Goal: Task Accomplishment & Management: Manage account settings

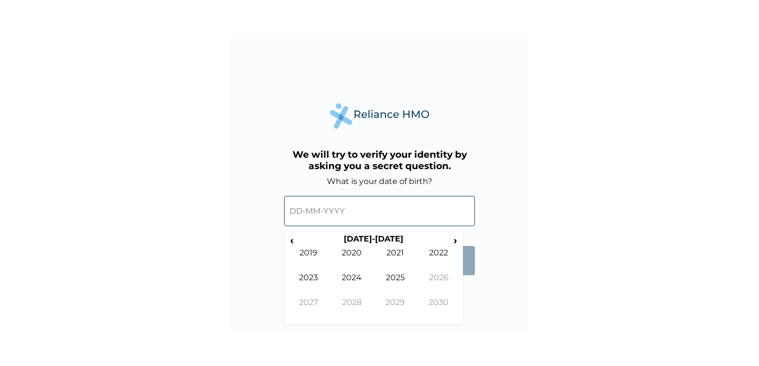
click at [346, 215] on input "text" at bounding box center [379, 211] width 191 height 30
click at [291, 242] on span "‹" at bounding box center [291, 240] width 10 height 12
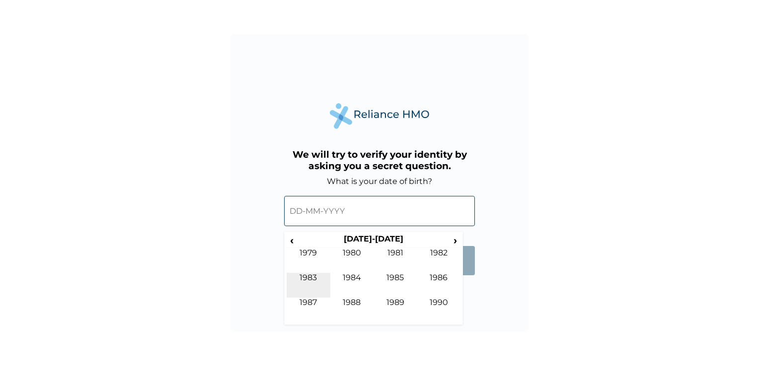
click at [313, 279] on td "1983" at bounding box center [308, 285] width 44 height 25
click at [397, 303] on td "Nov" at bounding box center [395, 310] width 44 height 25
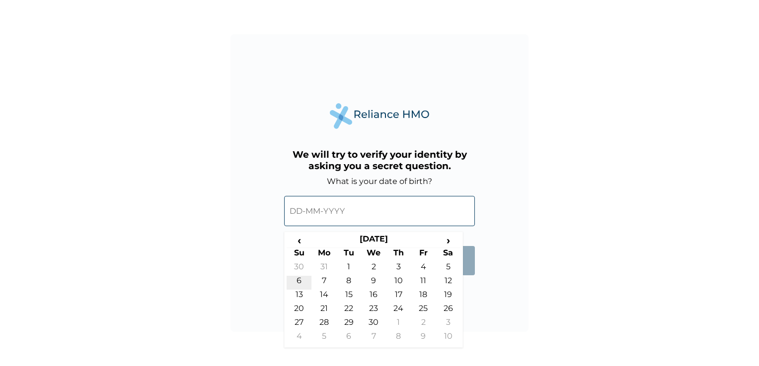
click at [297, 281] on td "6" at bounding box center [298, 283] width 25 height 14
type input "06-11-1983"
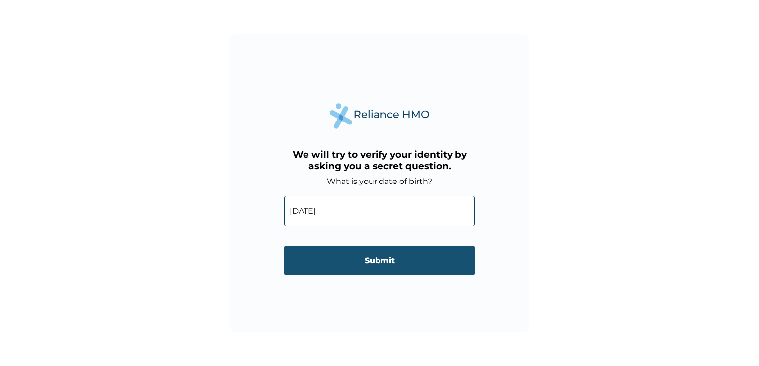
click at [382, 262] on input "Submit" at bounding box center [379, 260] width 191 height 29
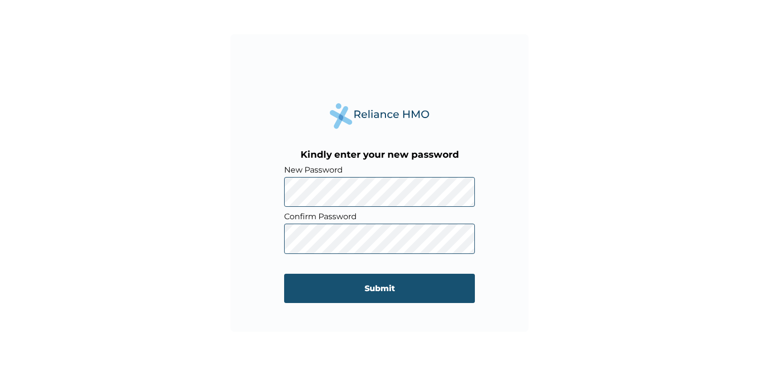
click at [385, 287] on input "Submit" at bounding box center [379, 288] width 191 height 29
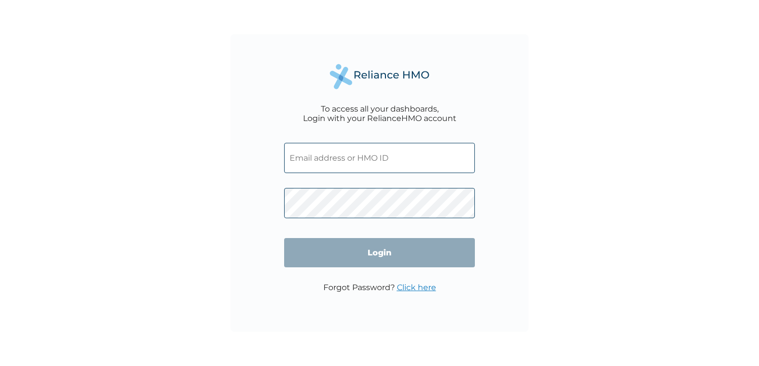
click at [335, 162] on input "text" at bounding box center [379, 158] width 191 height 30
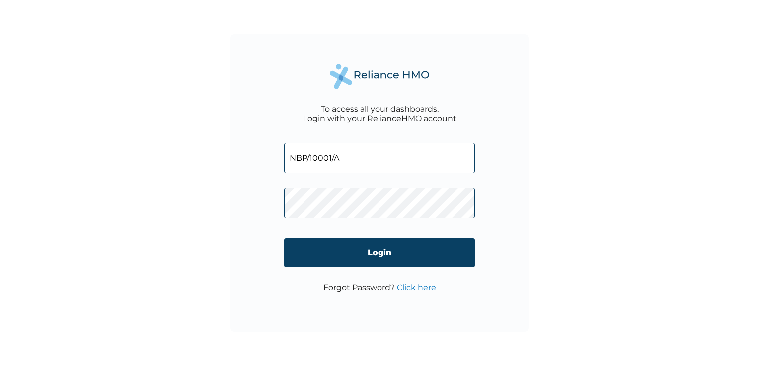
type input "NBP/10001/A"
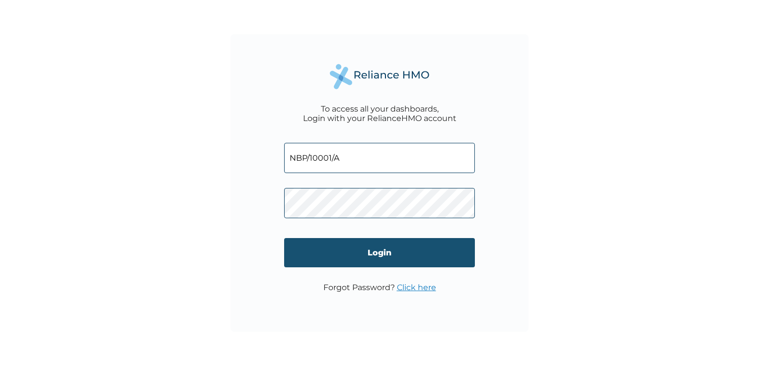
click at [367, 259] on input "Login" at bounding box center [379, 252] width 191 height 29
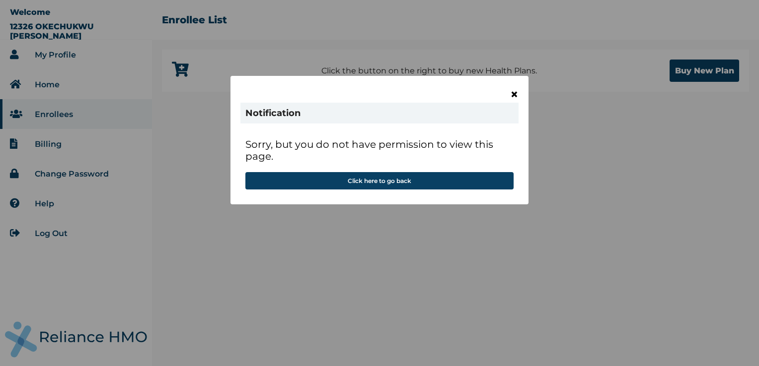
click at [515, 94] on span "×" at bounding box center [514, 94] width 8 height 17
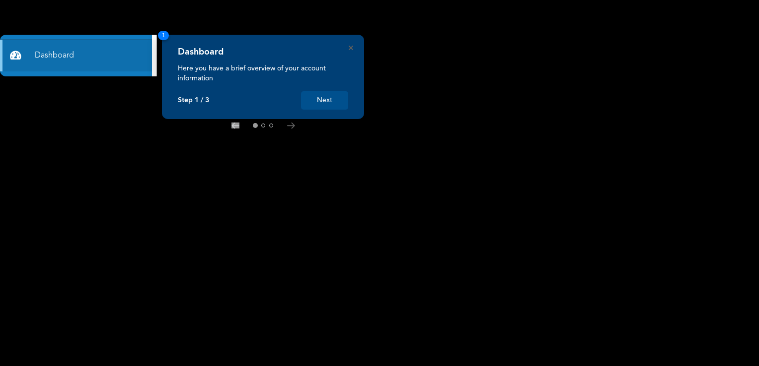
click at [328, 106] on button "Next" at bounding box center [324, 100] width 47 height 18
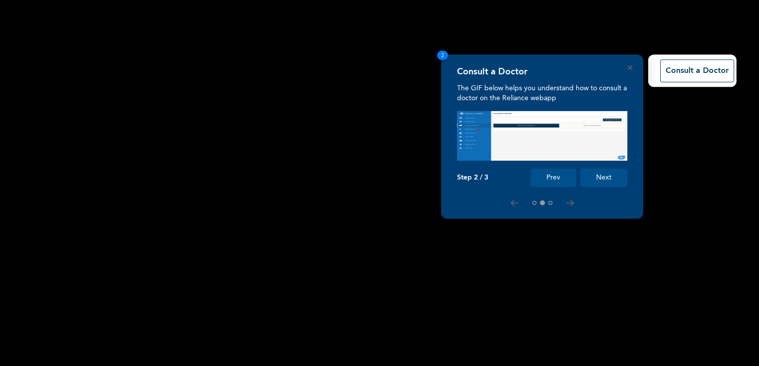
click at [600, 180] on button "Next" at bounding box center [603, 178] width 47 height 18
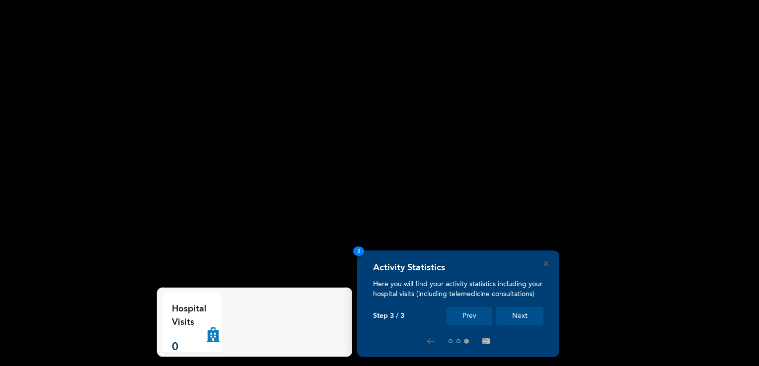
click at [518, 319] on button "Next" at bounding box center [519, 316] width 47 height 18
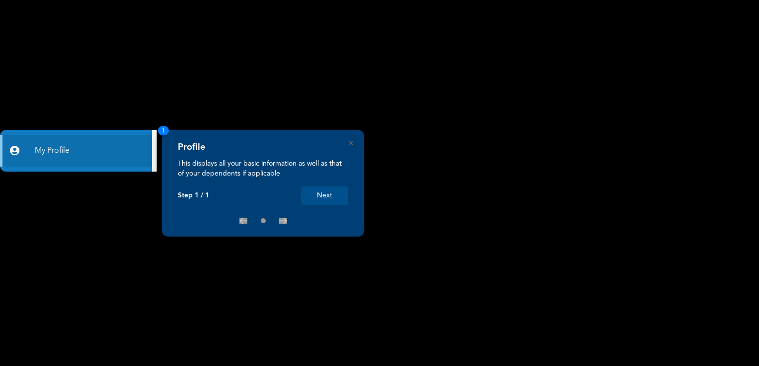
click at [340, 195] on button "Next" at bounding box center [324, 196] width 47 height 18
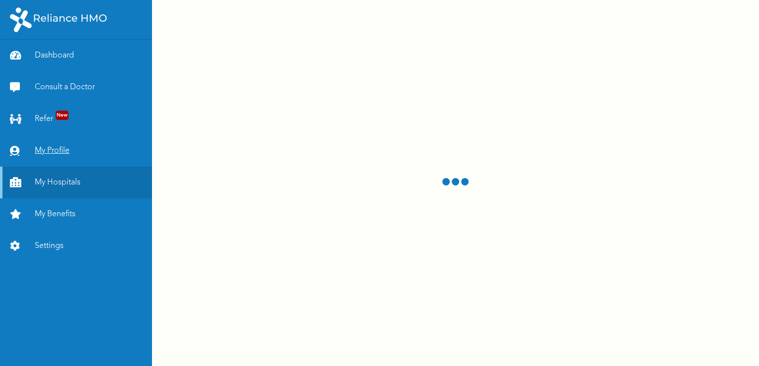
click at [49, 148] on link "My Profile" at bounding box center [76, 151] width 152 height 32
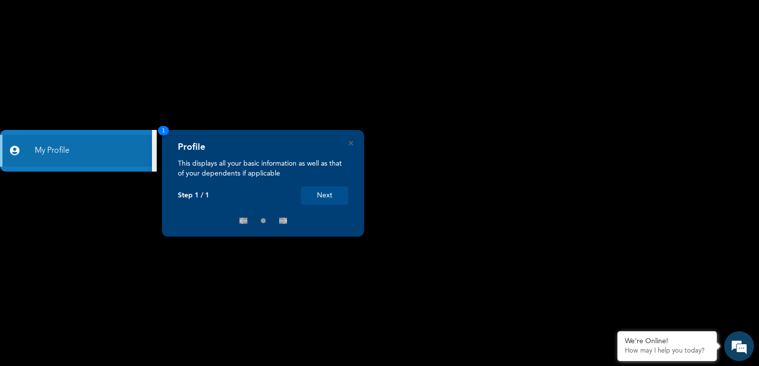
click at [323, 197] on button "Next" at bounding box center [324, 196] width 47 height 18
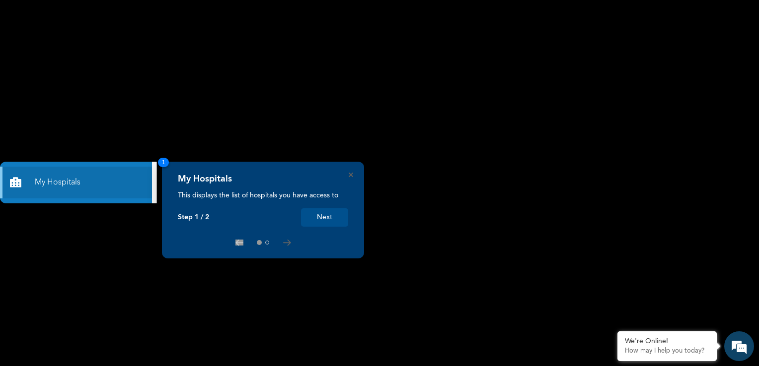
click at [320, 221] on button "Next" at bounding box center [324, 218] width 47 height 18
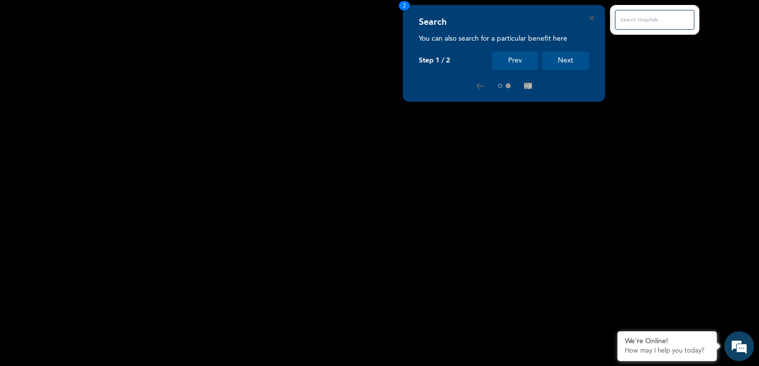
click at [565, 63] on button "Next" at bounding box center [565, 61] width 47 height 18
